Goal: Information Seeking & Learning: Understand process/instructions

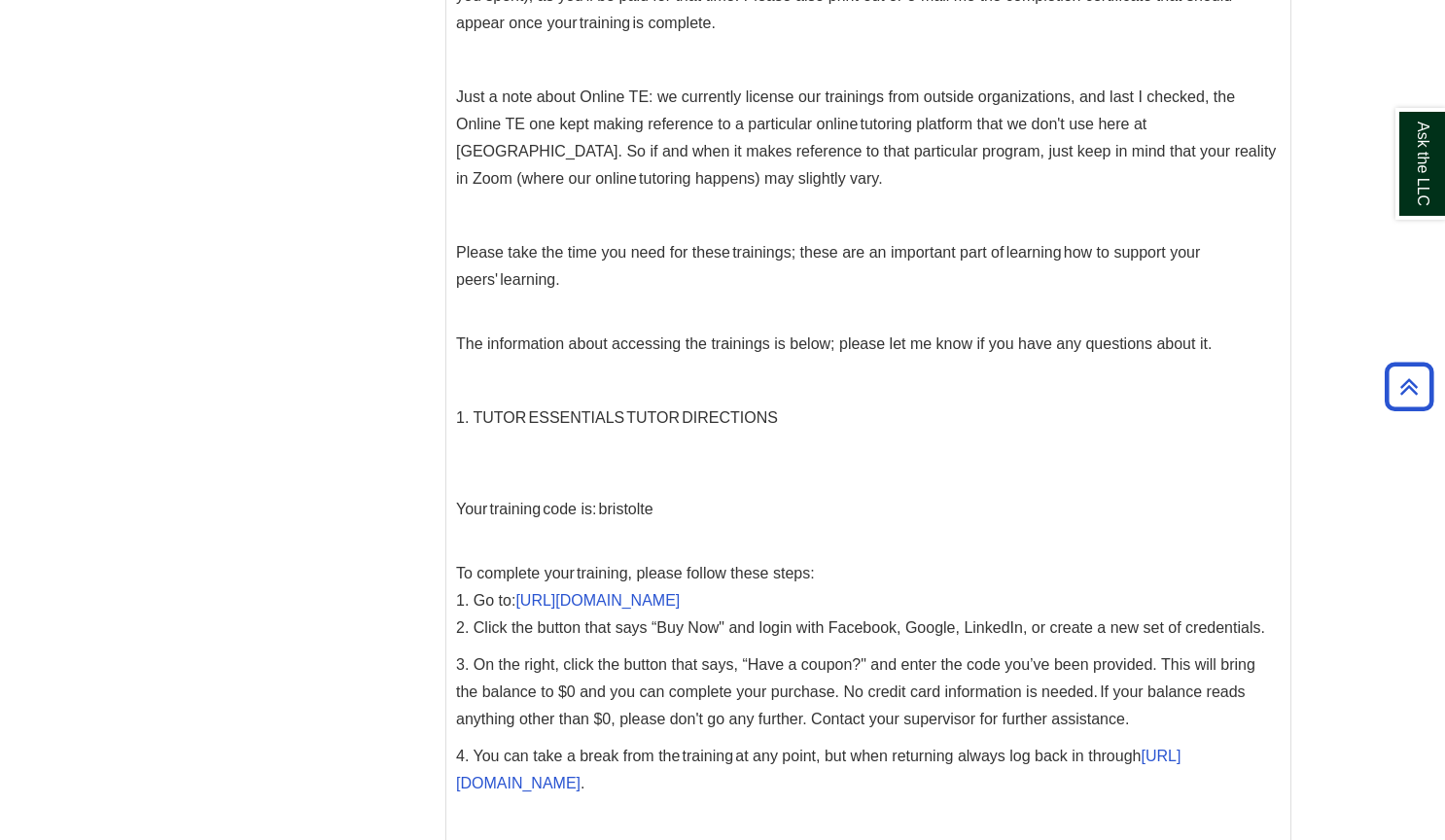
scroll to position [1383, 0]
drag, startPoint x: 596, startPoint y: 511, endPoint x: 660, endPoint y: 516, distance: 64.2
click at [660, 516] on p "Your training code is: bristolte" at bounding box center [868, 508] width 824 height 27
copy p "bristolte"
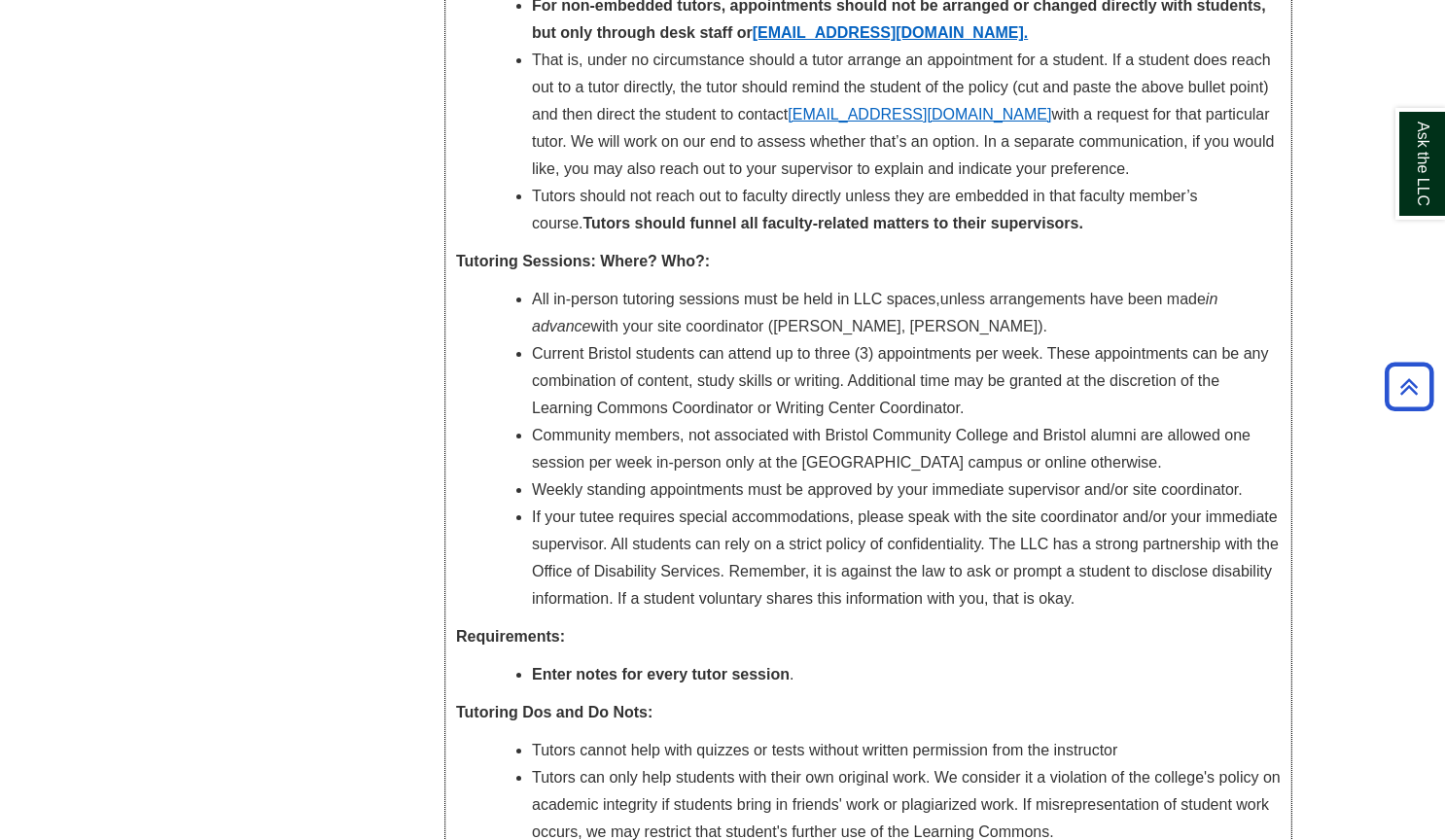
scroll to position [7322, 0]
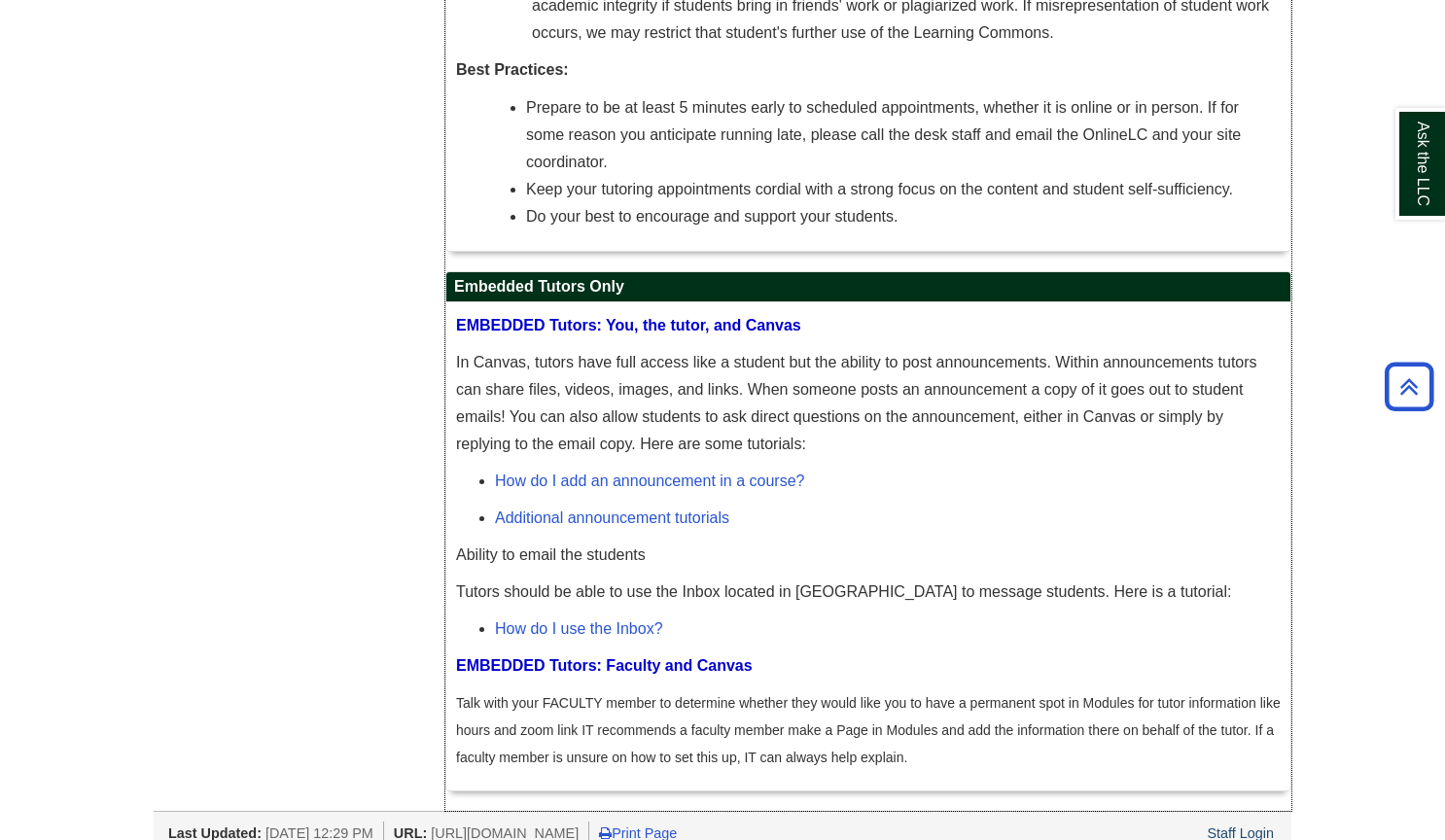
click at [668, 361] on p "In Canvas, tutors have full access like a student but the ability to post annou…" at bounding box center [868, 403] width 824 height 109
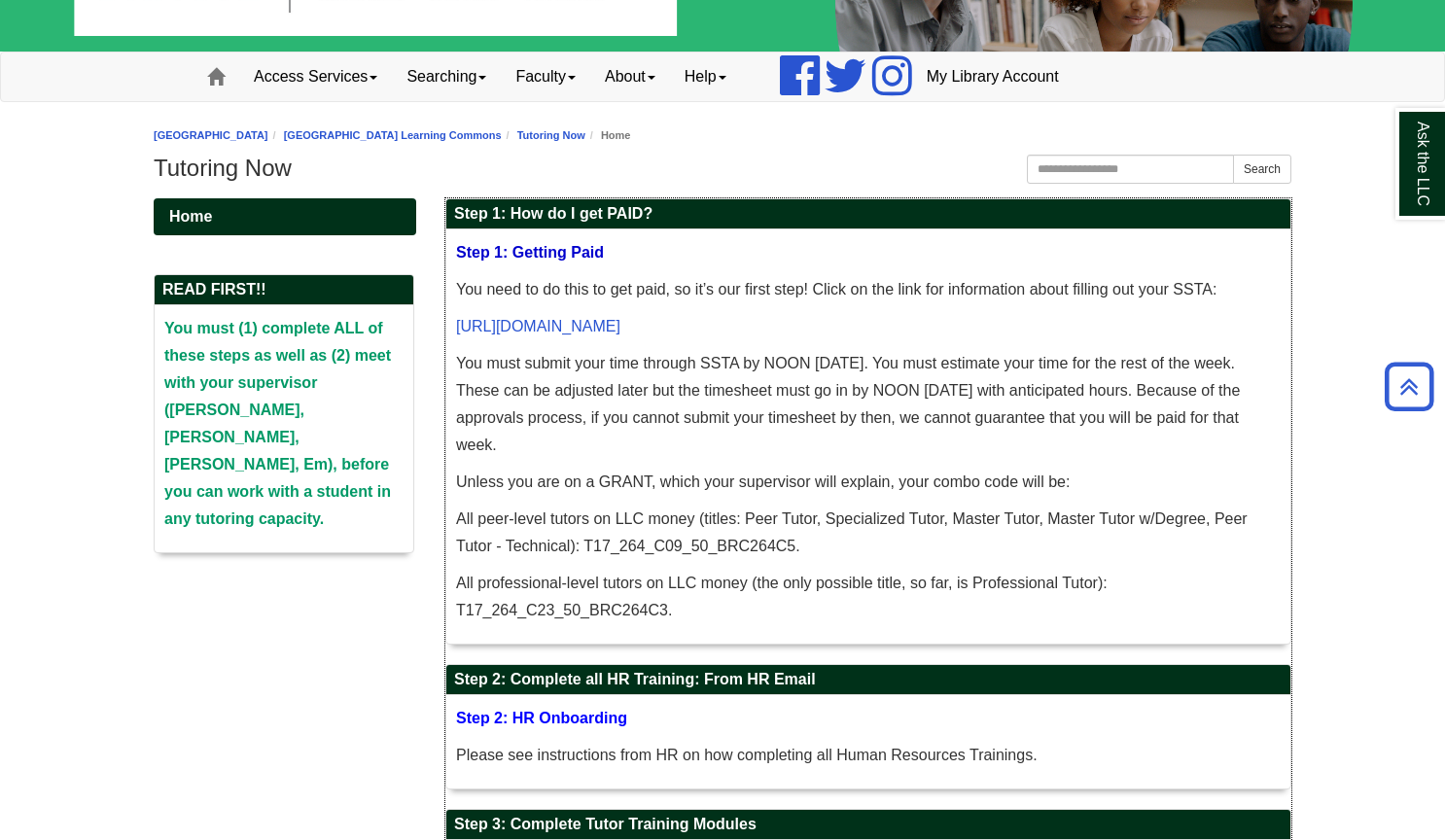
scroll to position [0, 0]
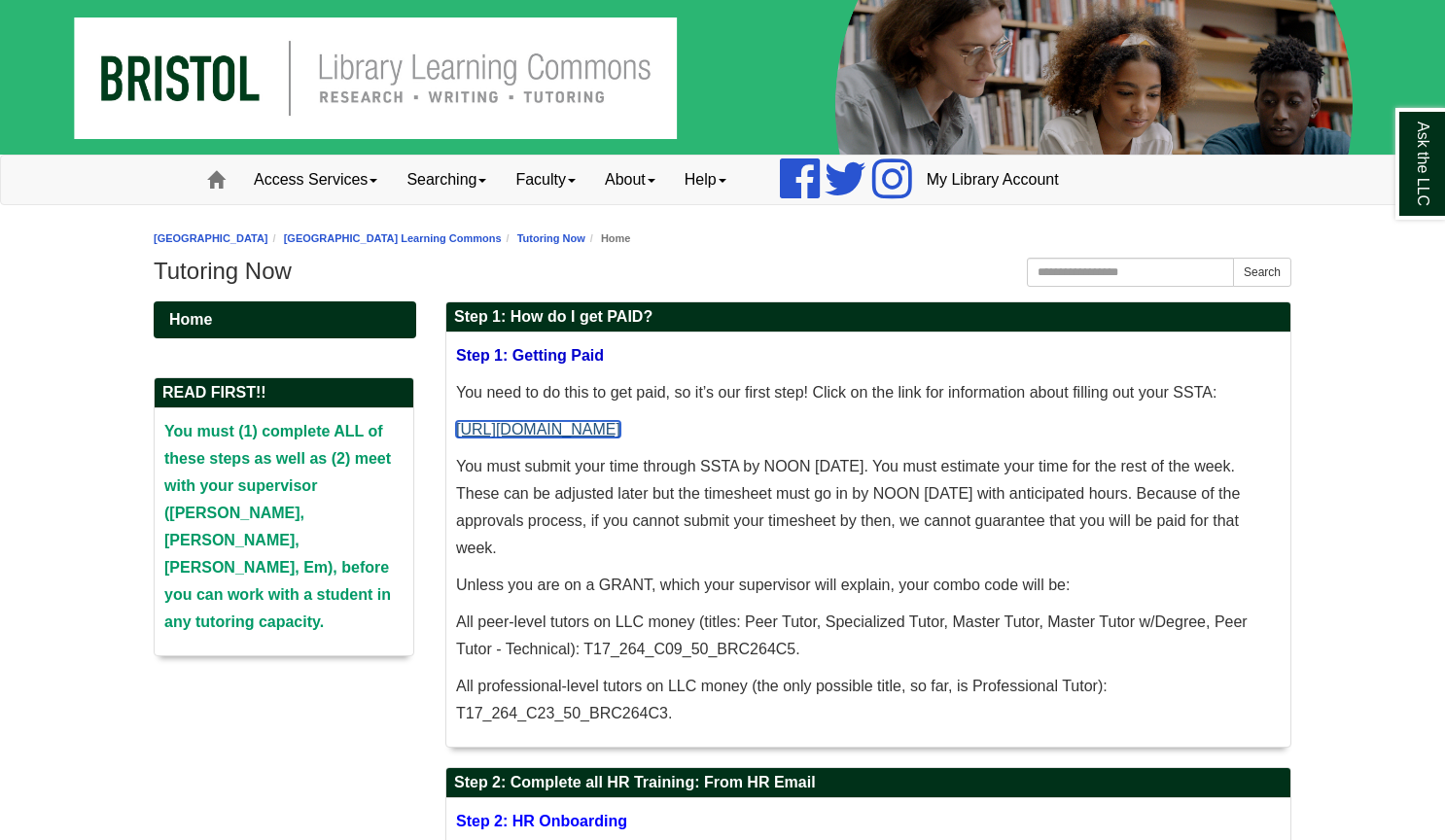
click at [621, 434] on link "[URL][DOMAIN_NAME]" at bounding box center [538, 429] width 165 height 17
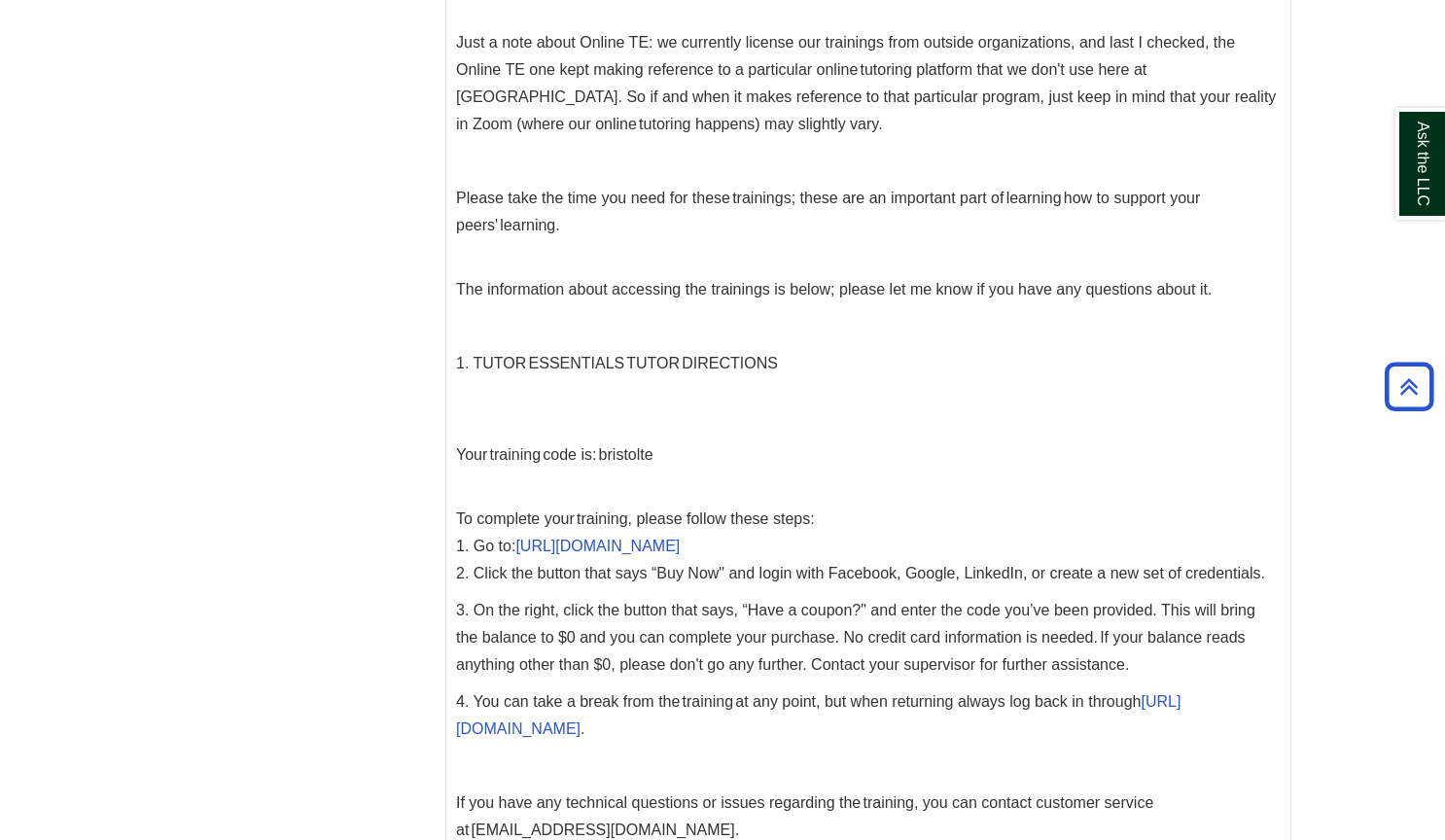
scroll to position [1441, 0]
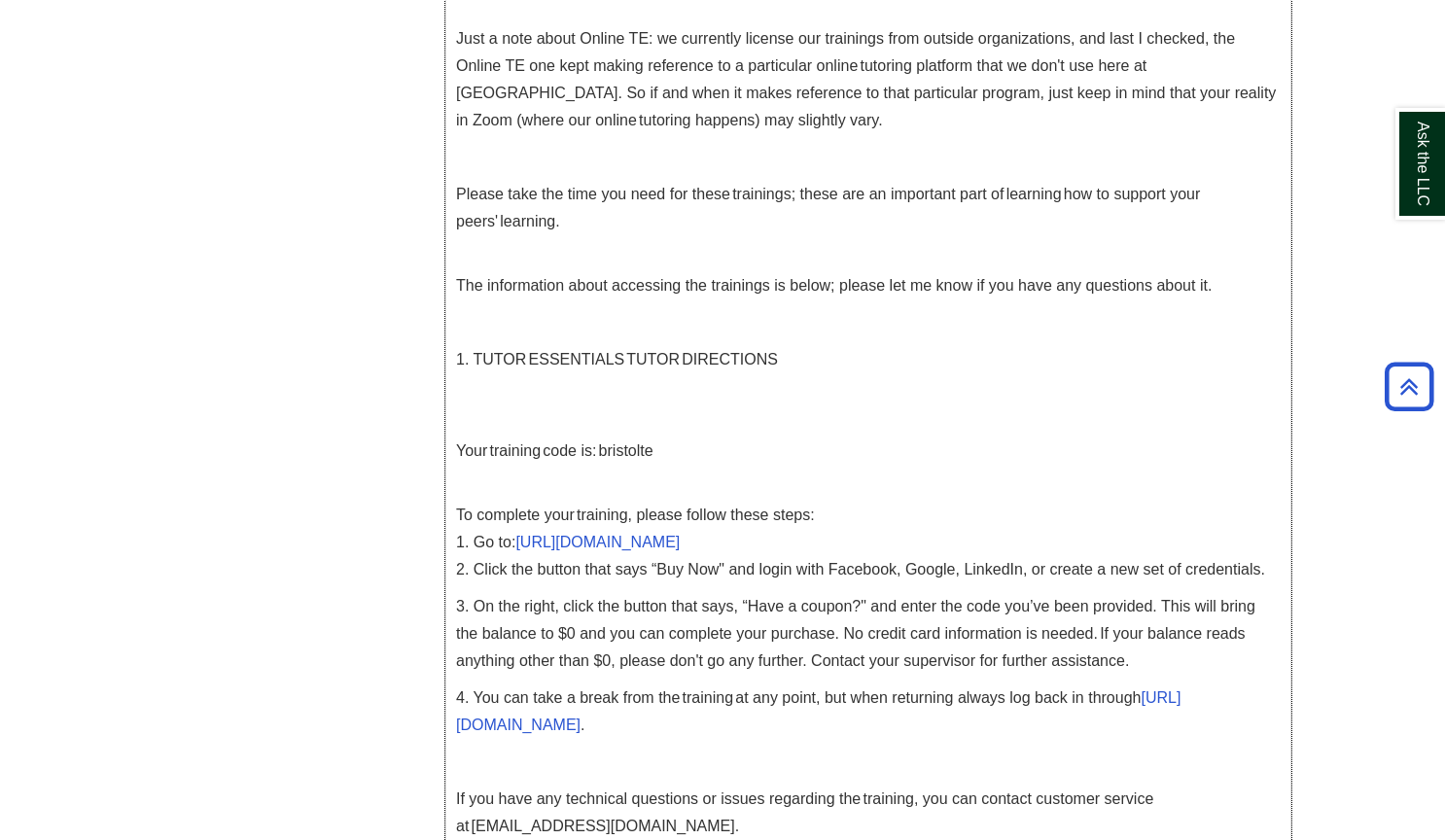
click at [662, 773] on p at bounding box center [868, 761] width 824 height 27
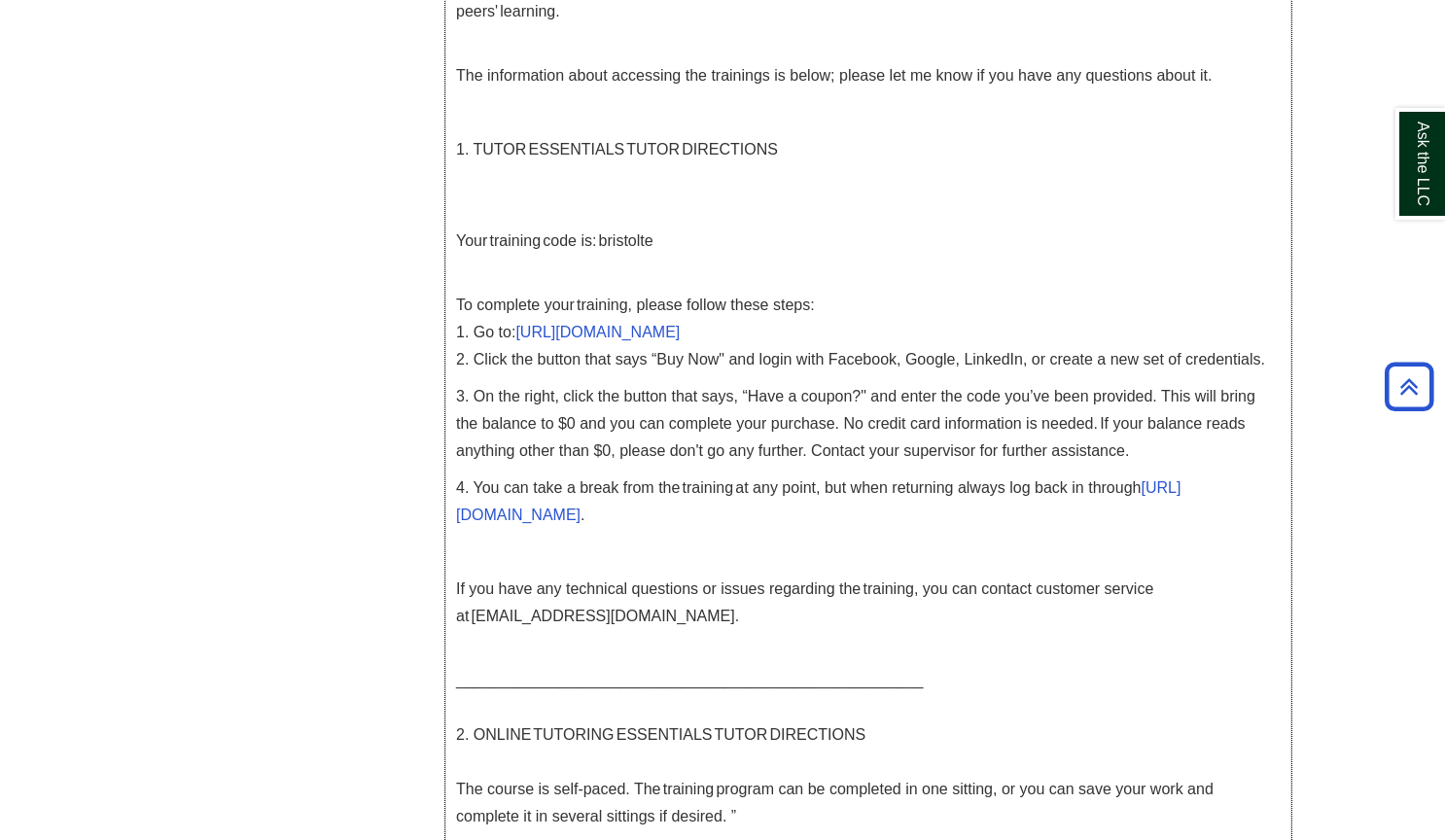
scroll to position [1629, 0]
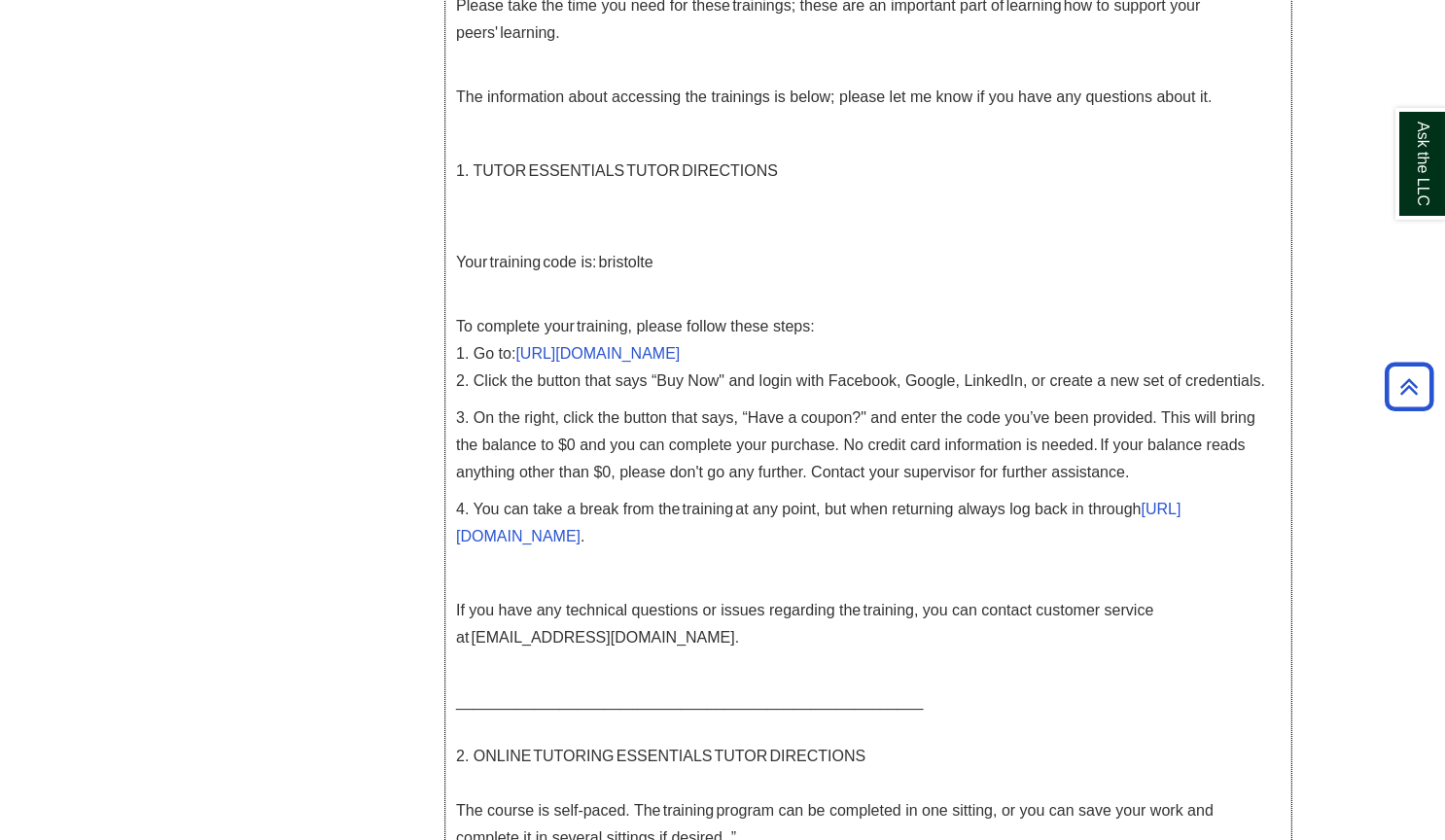
drag, startPoint x: 658, startPoint y: 259, endPoint x: 595, endPoint y: 266, distance: 63.4
click at [595, 266] on p "Your training code is: bristolte" at bounding box center [868, 261] width 824 height 27
copy p "bristolte"
click at [688, 543] on link "[URL][DOMAIN_NAME]" at bounding box center [818, 523] width 724 height 44
copy p "bristolte"
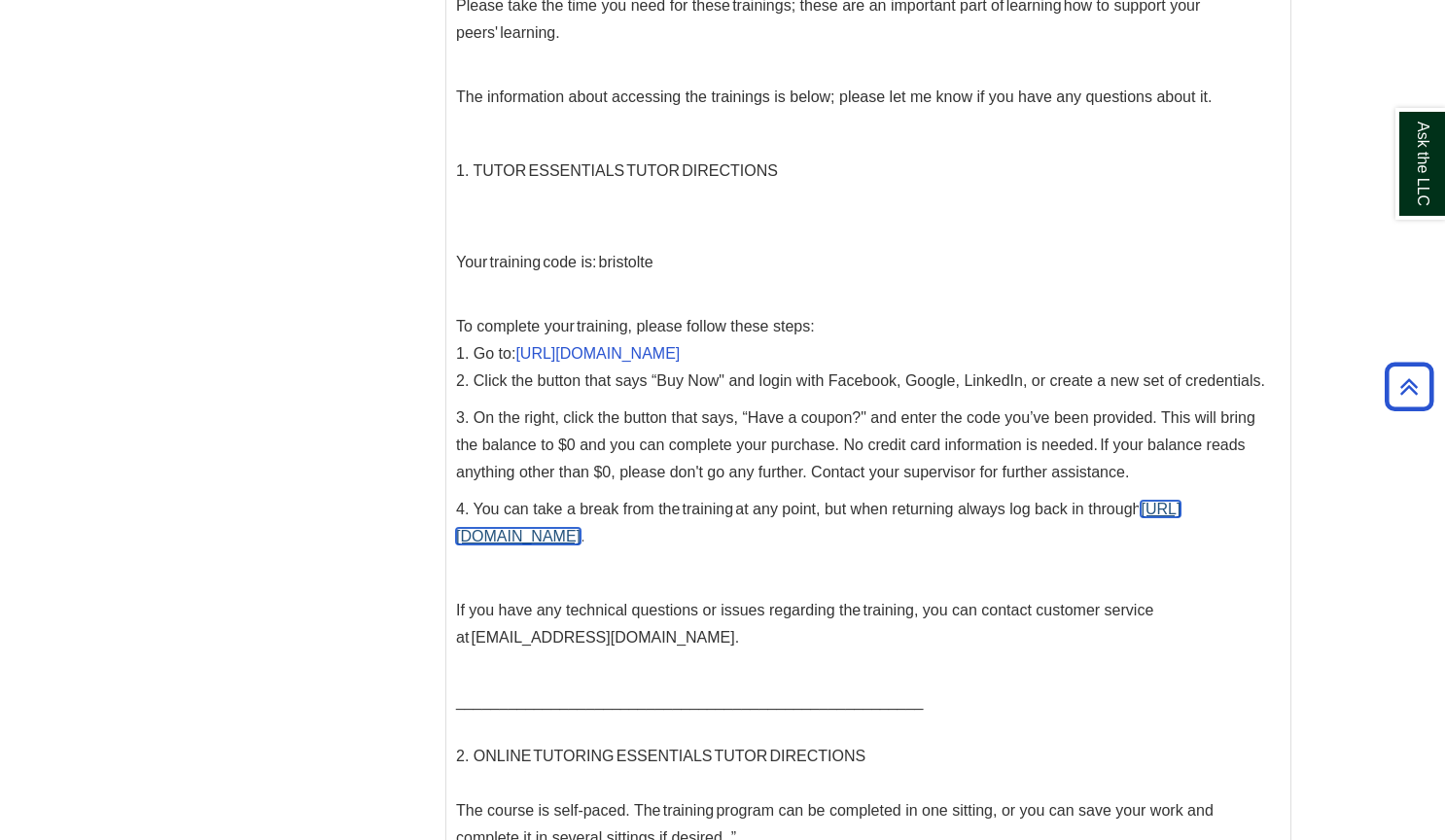
click at [594, 541] on link "[URL][DOMAIN_NAME]" at bounding box center [818, 523] width 724 height 44
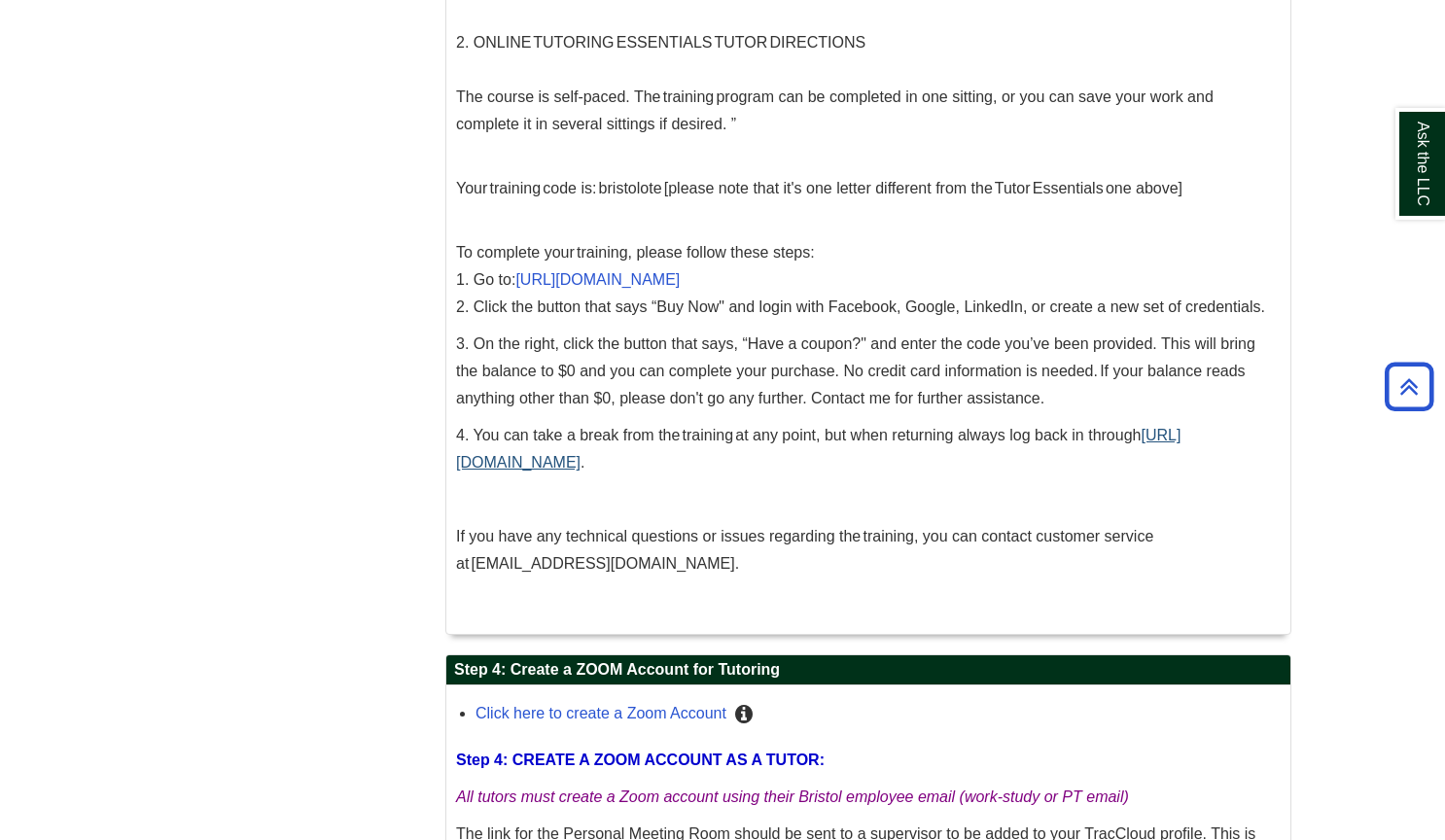
scroll to position [2334, 0]
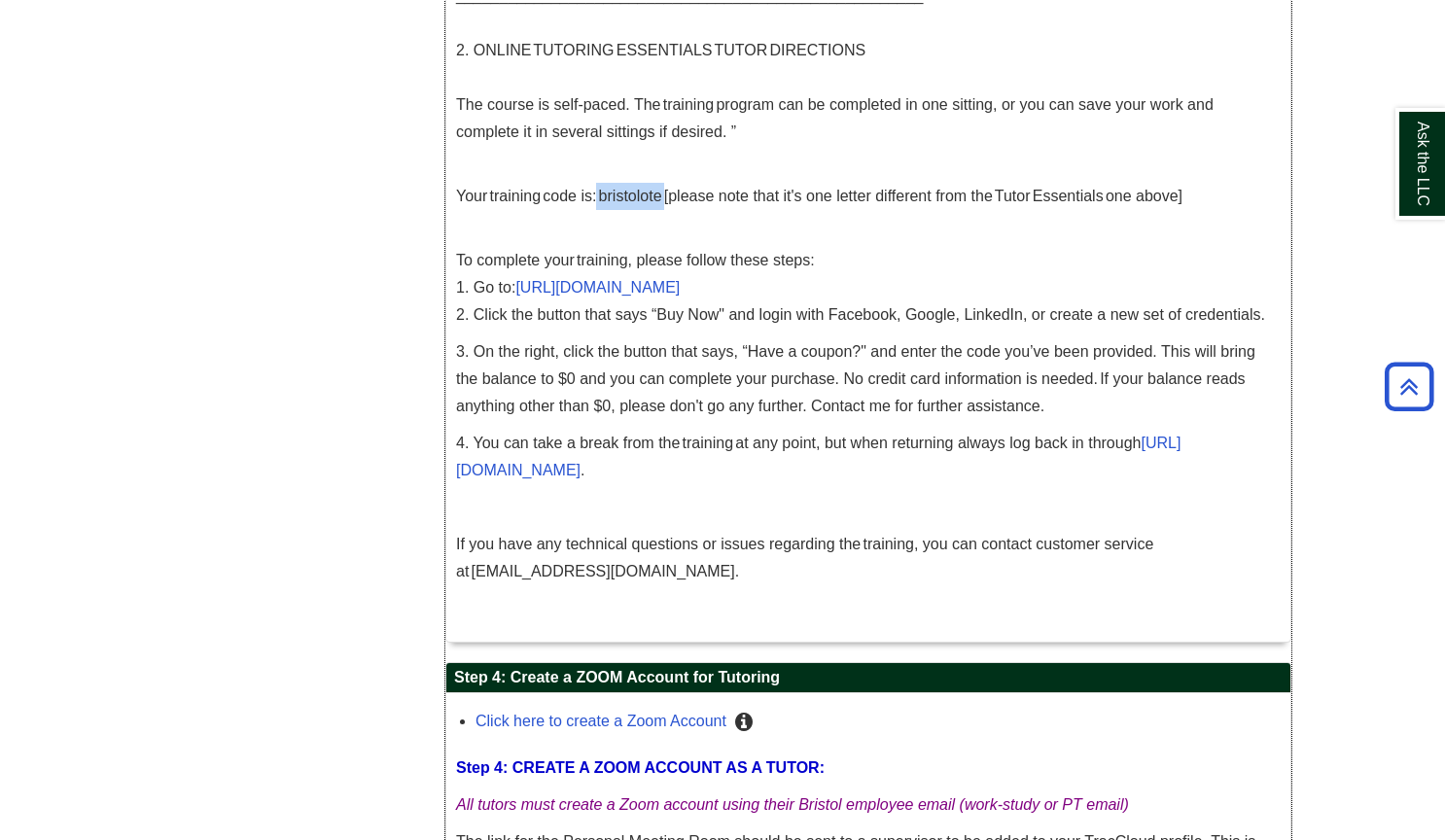
drag, startPoint x: 663, startPoint y: 202, endPoint x: 596, endPoint y: 197, distance: 67.2
click at [596, 197] on p "Your training code is: bristolote [please note that it's one letter different f…" at bounding box center [868, 196] width 824 height 27
copy p "bristolote"
click at [641, 286] on link "[URL][DOMAIN_NAME]" at bounding box center [597, 287] width 165 height 17
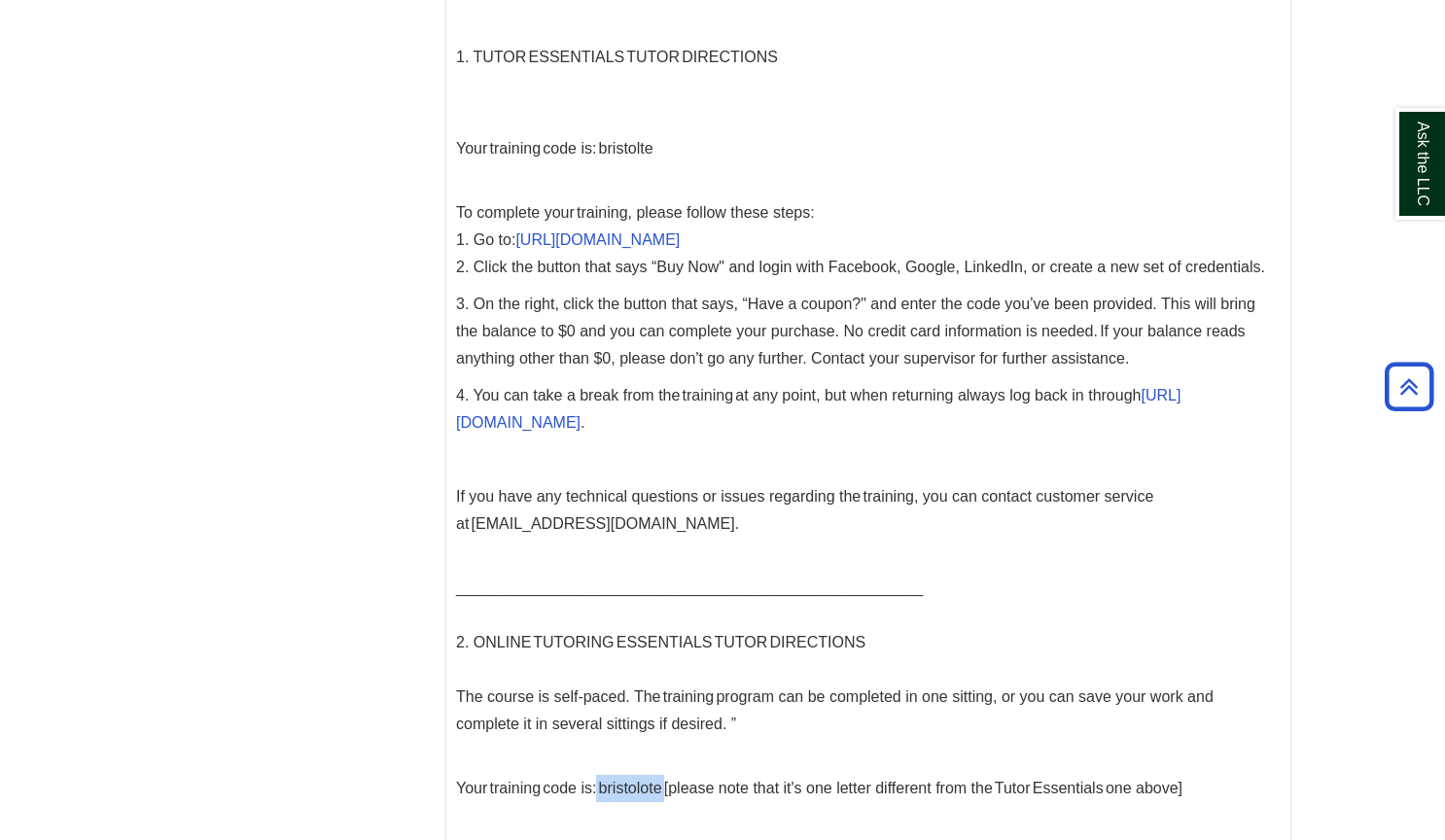
scroll to position [1745, 0]
drag, startPoint x: 705, startPoint y: 525, endPoint x: 452, endPoint y: 524, distance: 253.0
click at [452, 524] on div "Step 3: Tutoring Essentials and Online Tutoring Essentials In addition to meeti…" at bounding box center [868, 214] width 844 height 2033
click at [746, 541] on div "Step 3: Tutoring Essentials and Online Tutoring Essentials In addition to meeti…" at bounding box center [868, 214] width 824 height 2014
drag, startPoint x: 706, startPoint y: 528, endPoint x: 477, endPoint y: 527, distance: 229.0
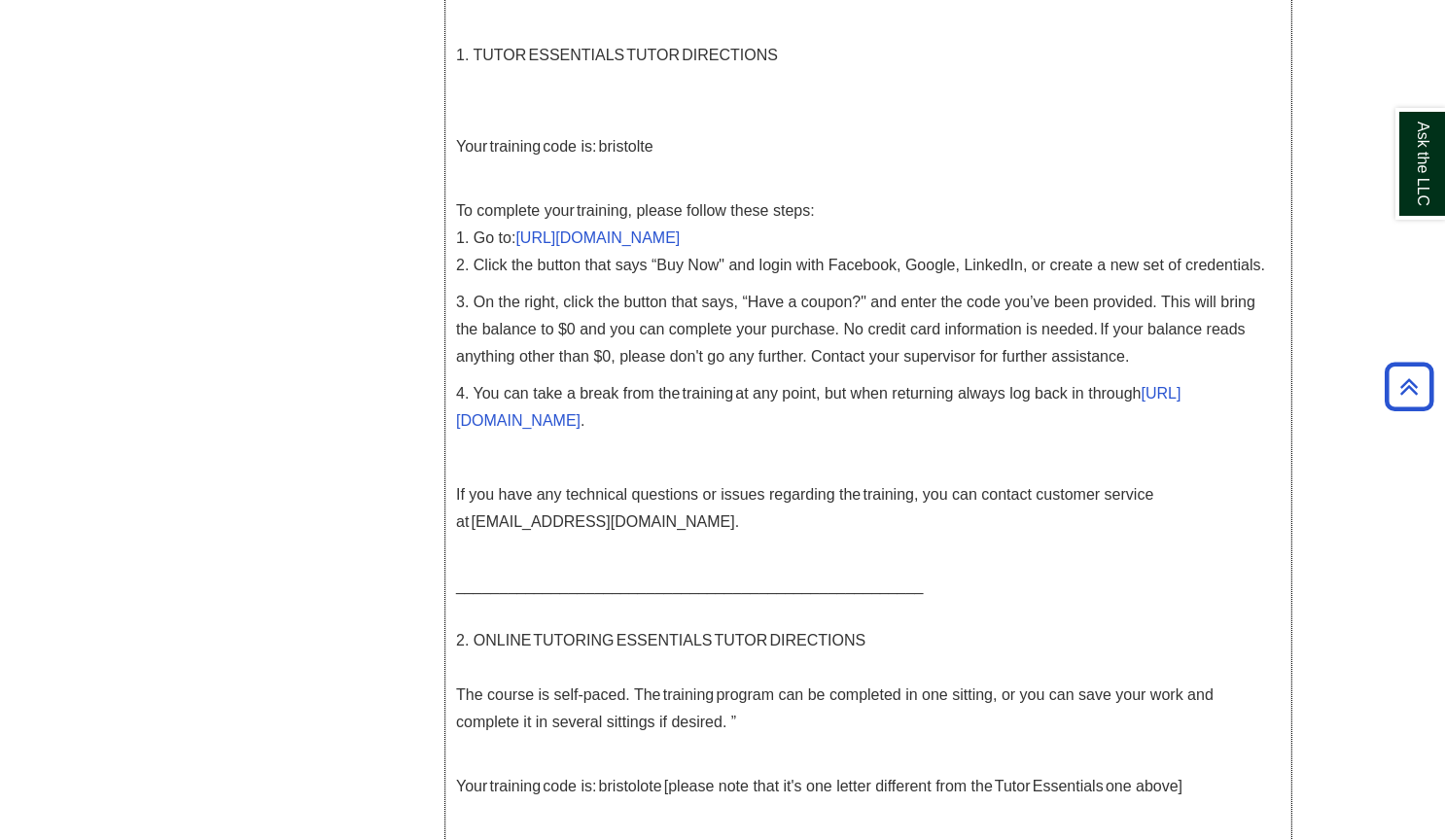
click at [477, 527] on p "If you have any technical questions or issues regarding the training, you can c…" at bounding box center [868, 508] width 824 height 55
drag, startPoint x: 471, startPoint y: 526, endPoint x: 700, endPoint y: 539, distance: 229.4
click at [700, 536] on p "If you have any technical questions or issues regarding the training, you can c…" at bounding box center [868, 508] width 824 height 55
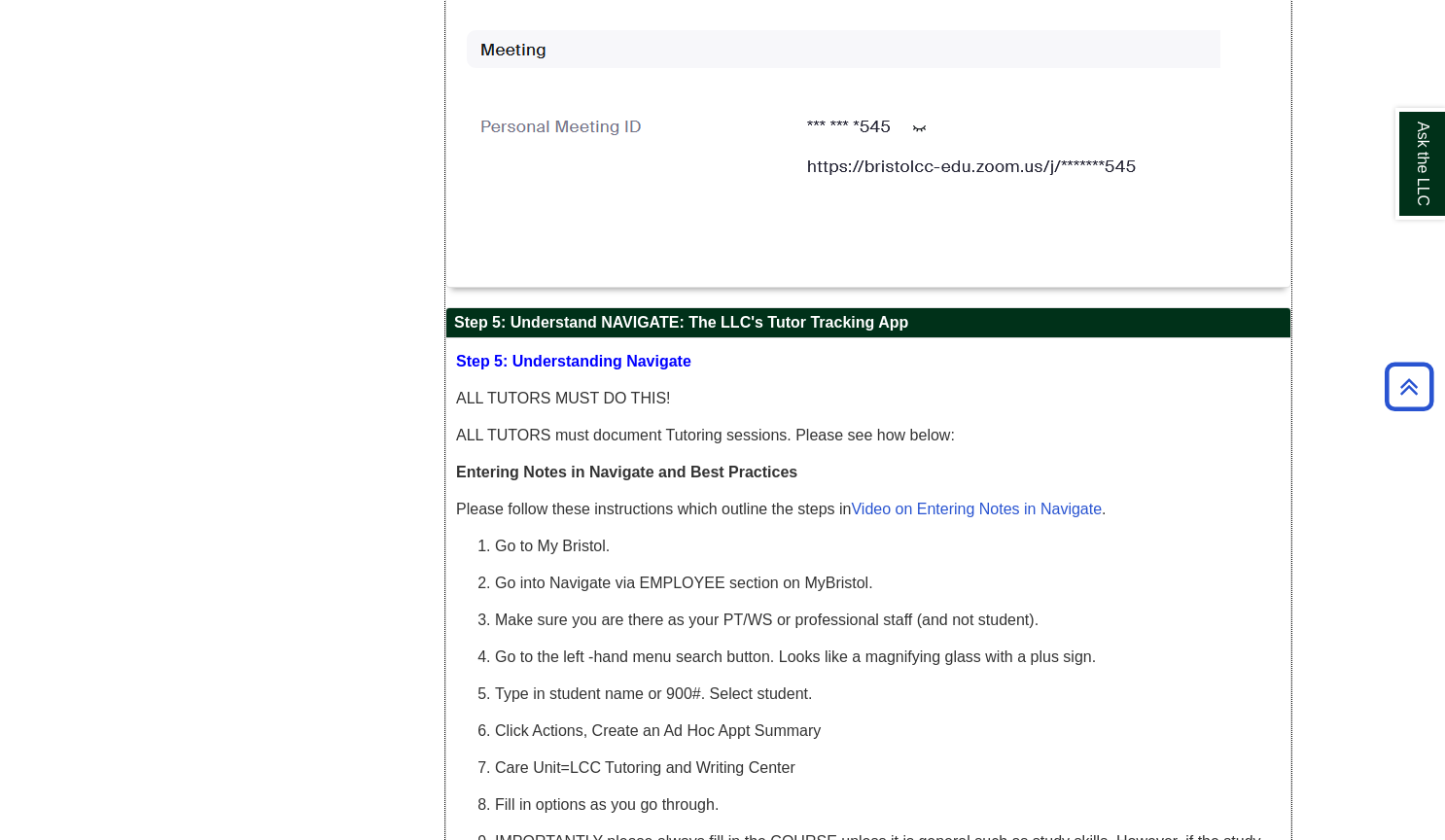
scroll to position [3434, 0]
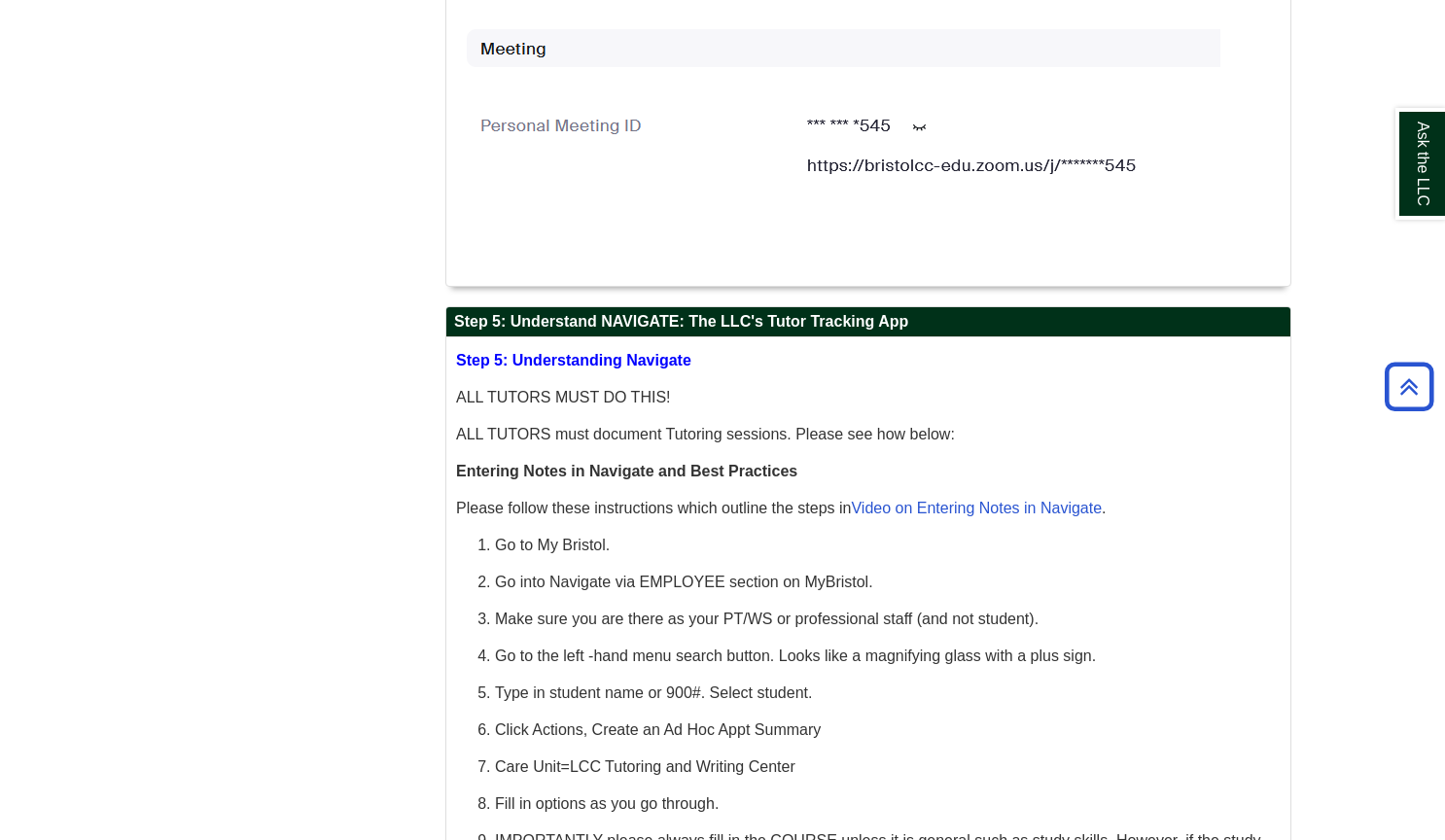
click at [1333, 152] on body "Skip to Main Content Toggle navigation Home Access Services Access Services Pol…" at bounding box center [722, 656] width 1445 height 8182
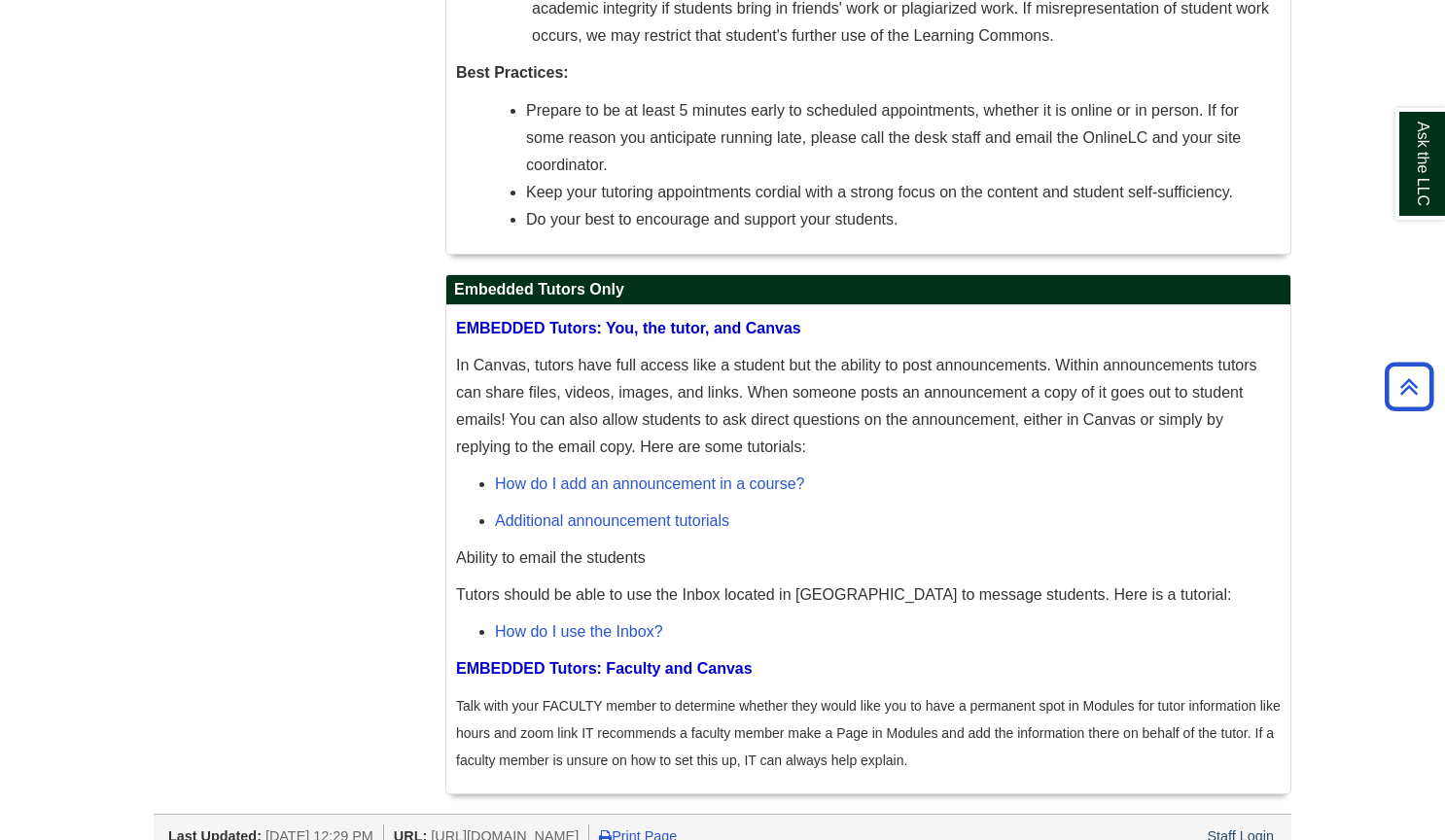
scroll to position [7322, 0]
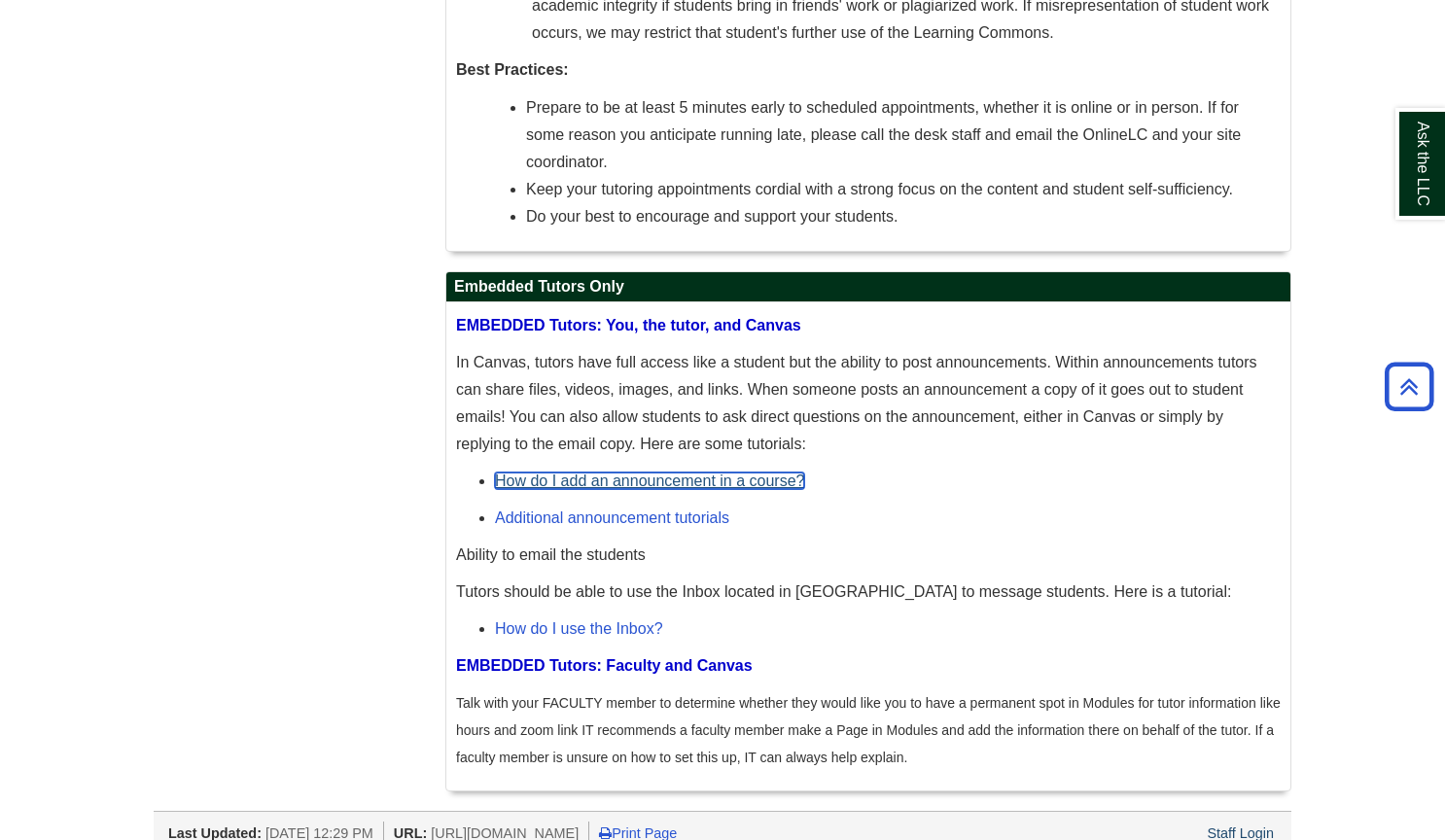
click at [596, 472] on link "How do I add an announcement in a course?" at bounding box center [650, 480] width 309 height 17
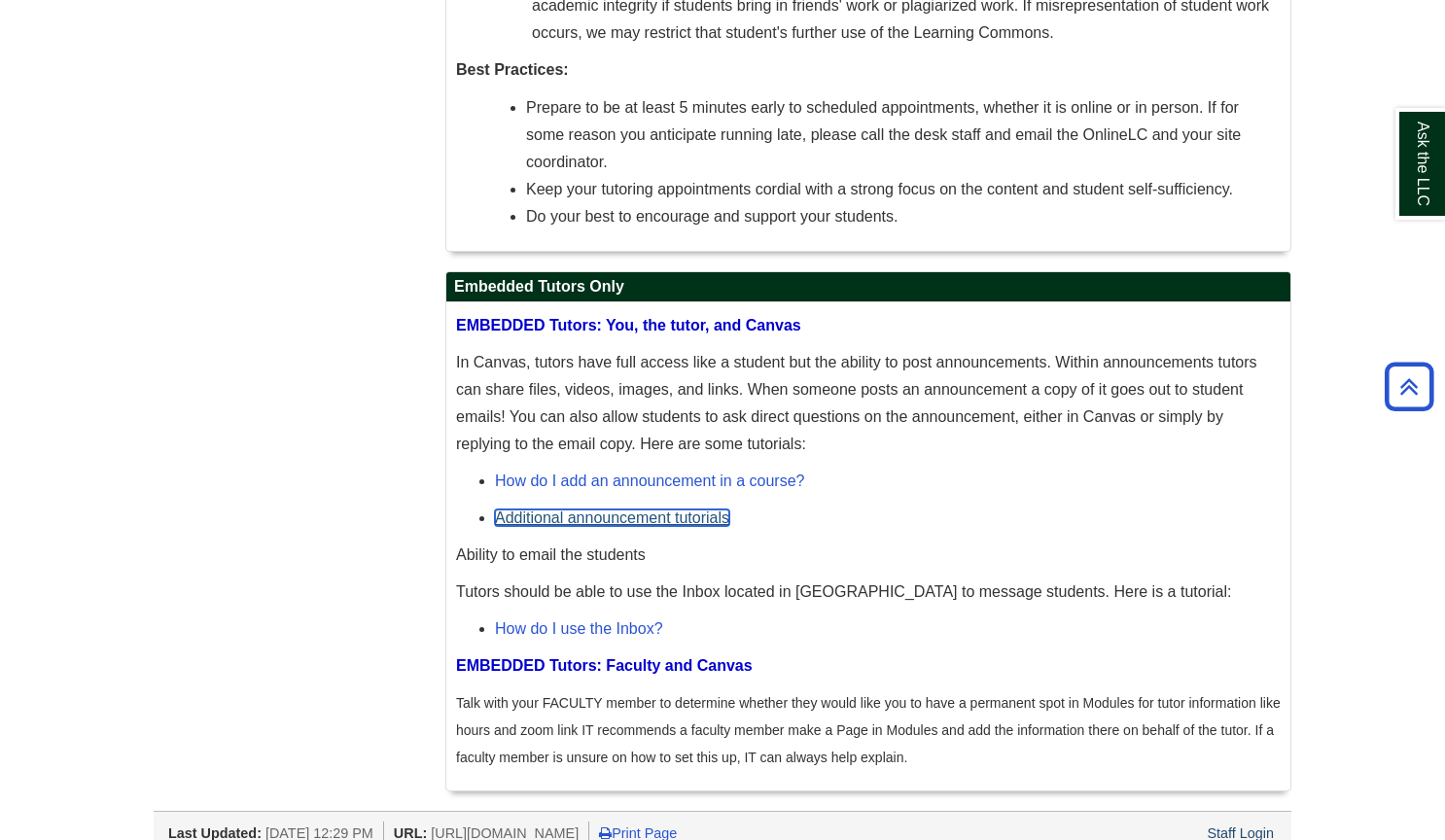
click at [557, 509] on link "Additional announcement tutorials" at bounding box center [612, 517] width 235 height 17
click at [634, 621] on link "How do I use the Inbox?" at bounding box center [579, 629] width 169 height 17
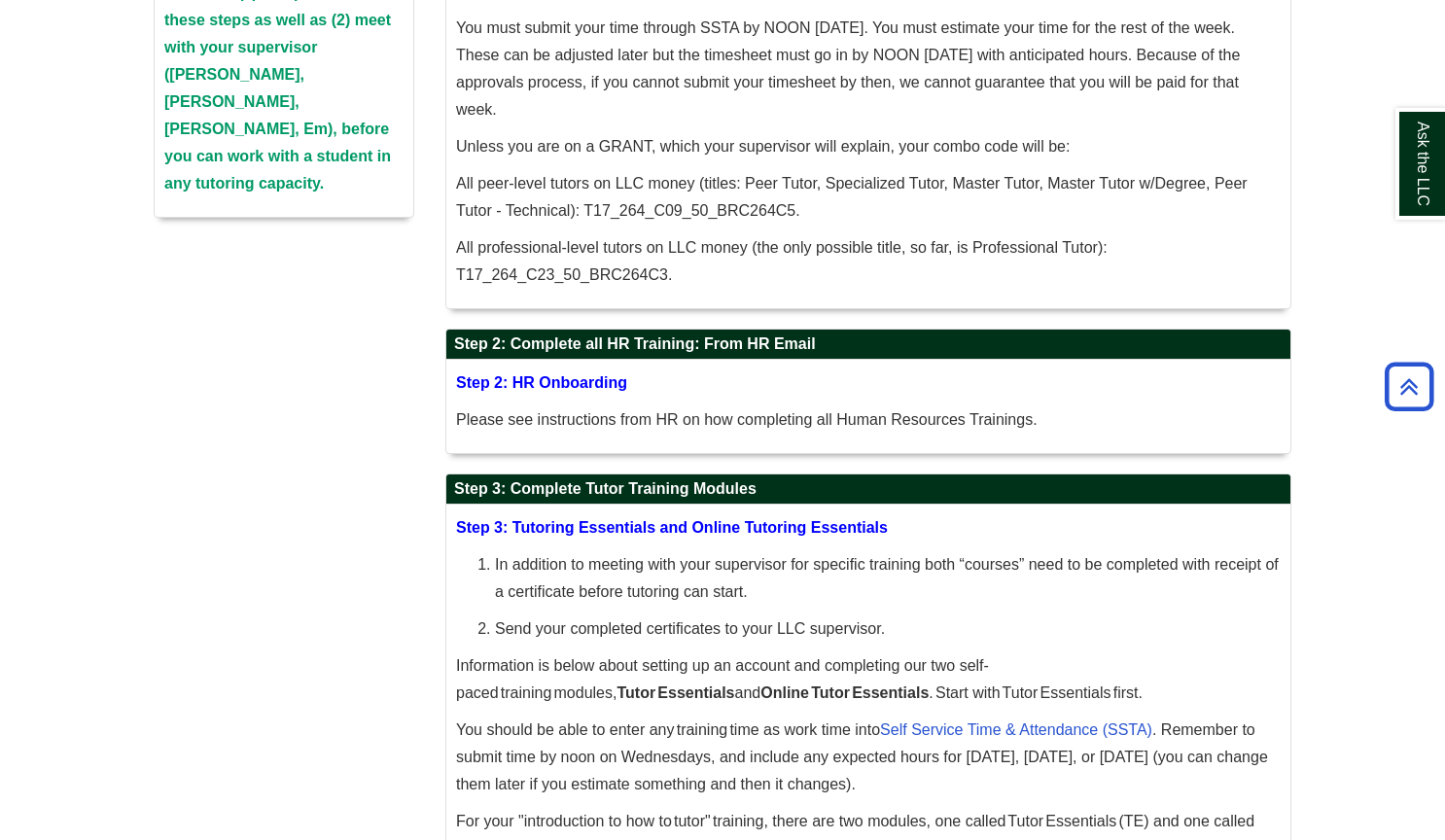
scroll to position [430, 0]
